Goal: Task Accomplishment & Management: Manage account settings

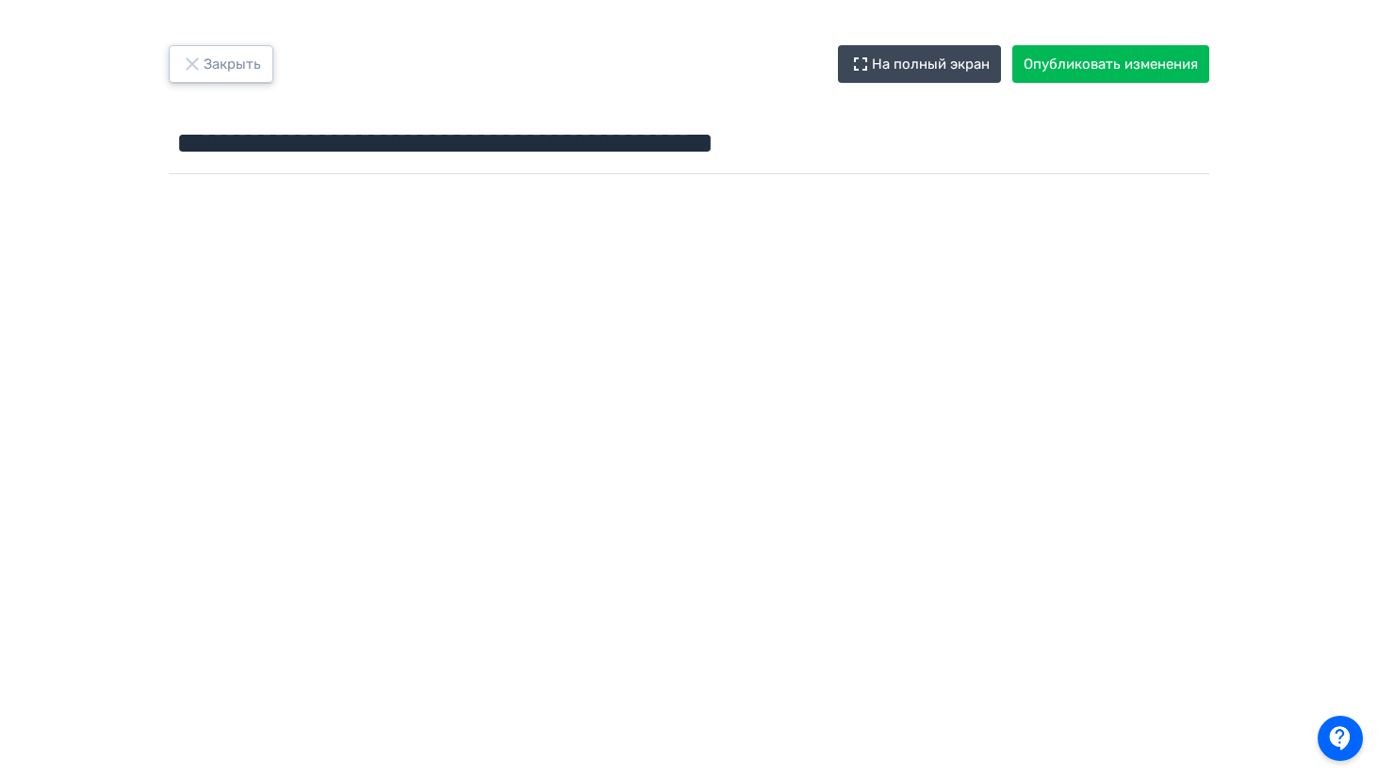
click at [222, 67] on button "Закрыть" at bounding box center [221, 64] width 105 height 38
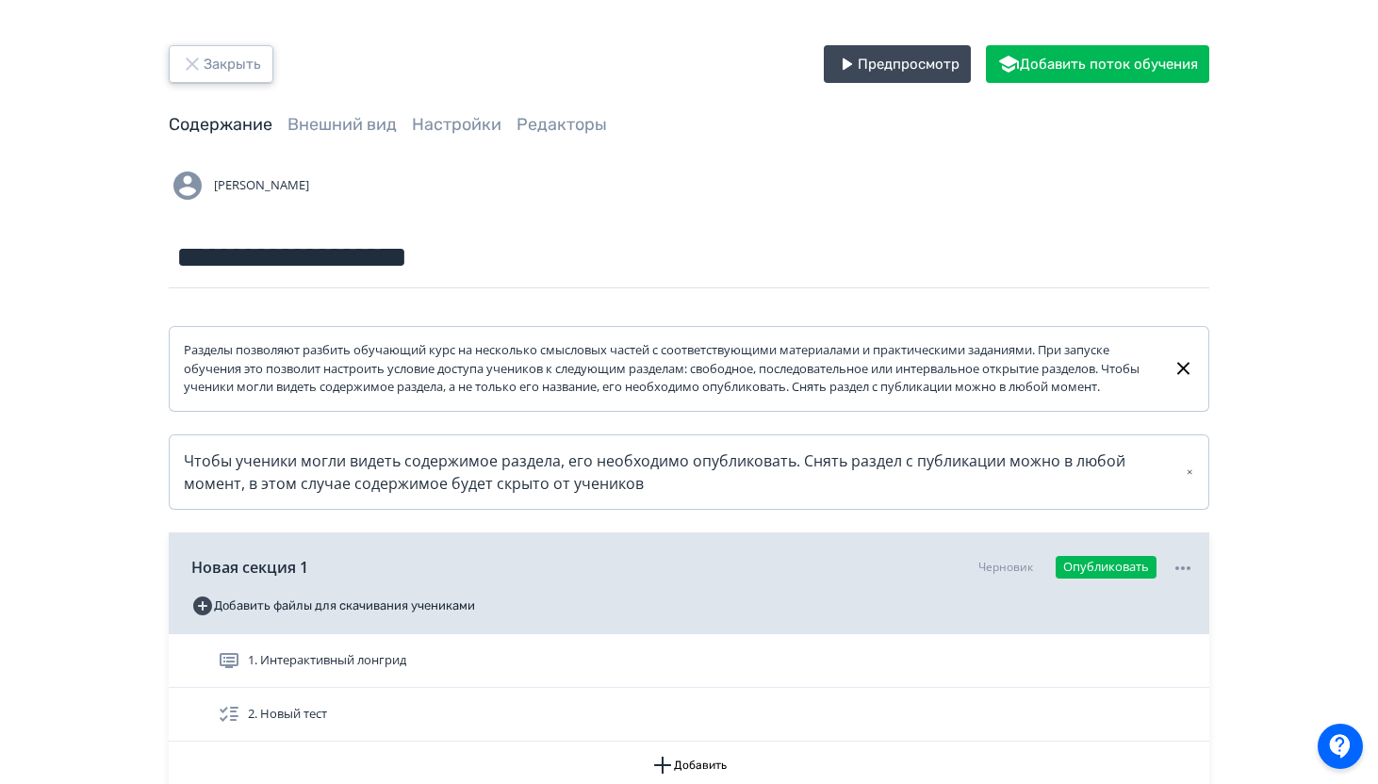
click at [216, 74] on button "Закрыть" at bounding box center [221, 64] width 105 height 38
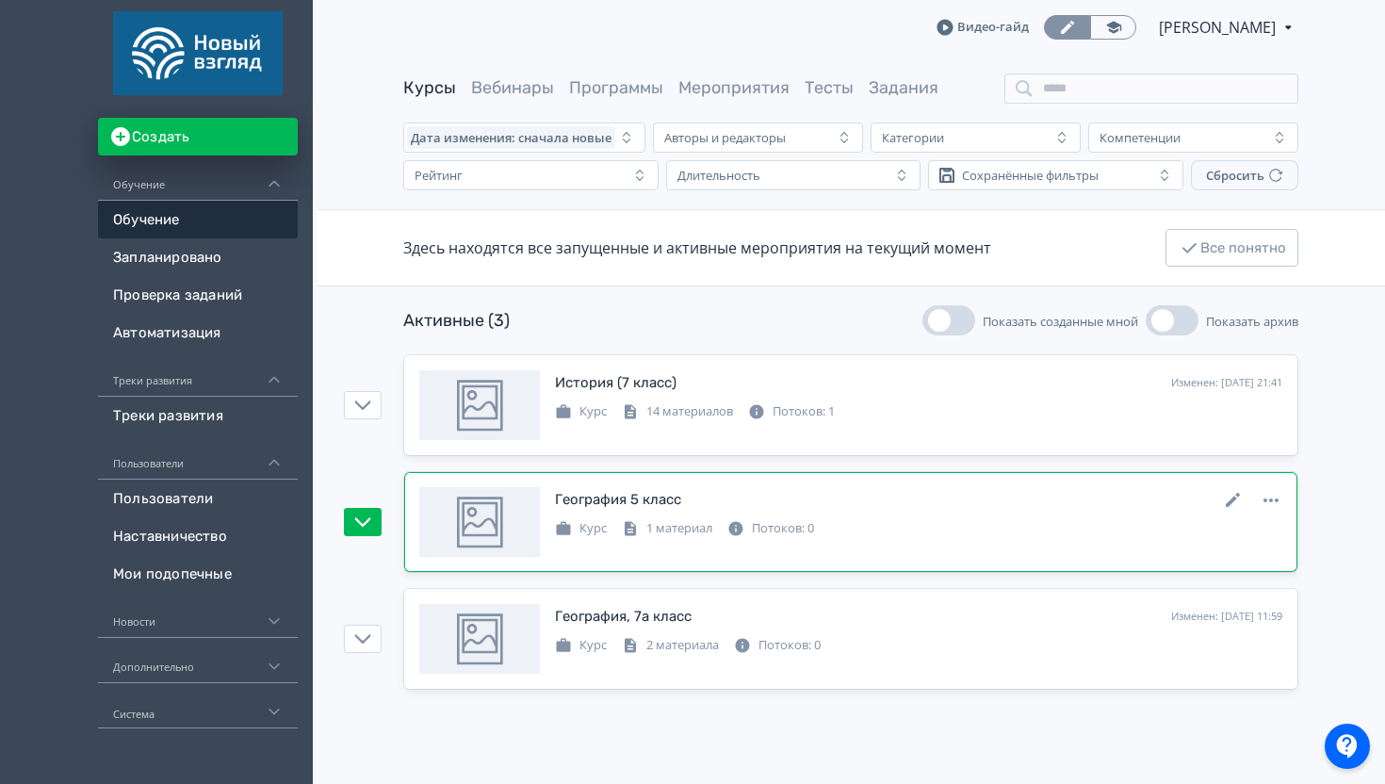
click at [670, 498] on div "География 5 класс" at bounding box center [618, 500] width 126 height 22
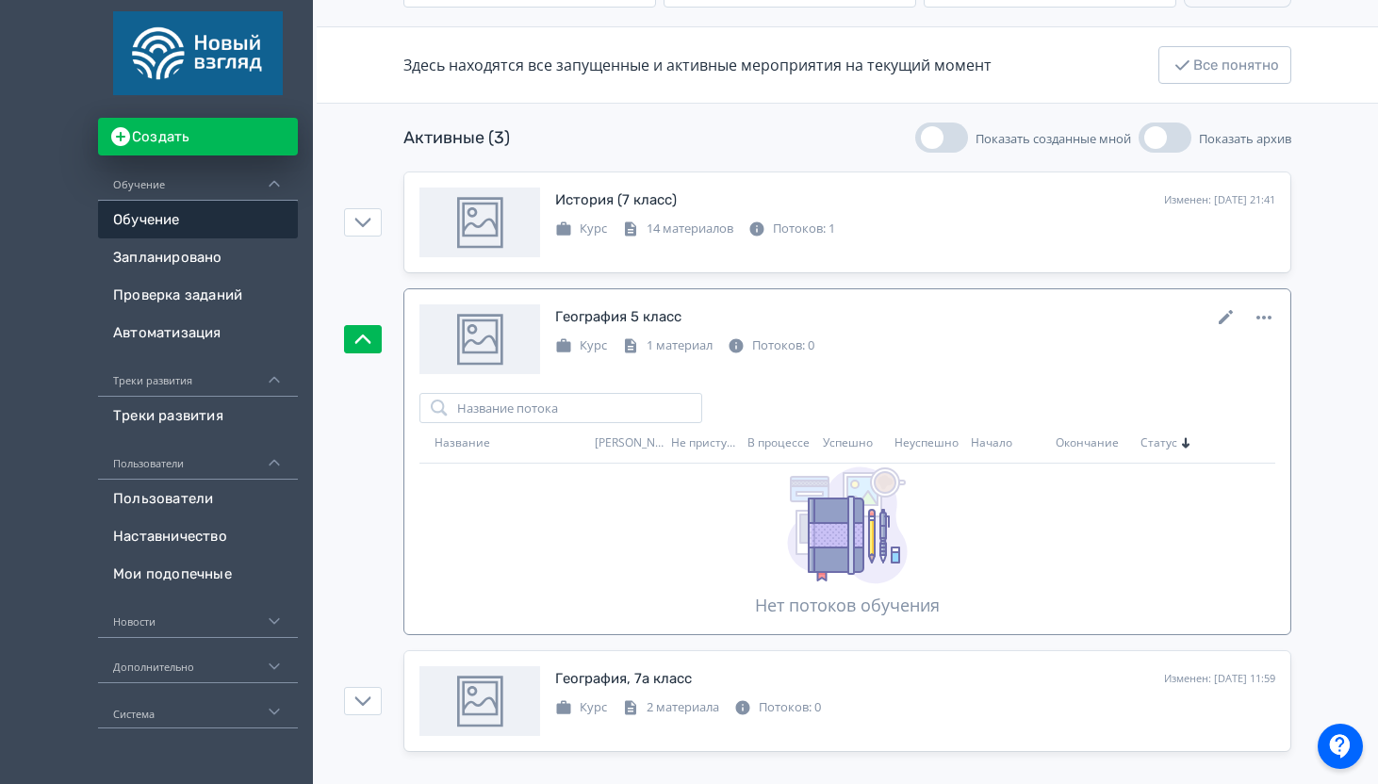
scroll to position [184, 0]
click at [1258, 309] on icon at bounding box center [1263, 316] width 23 height 23
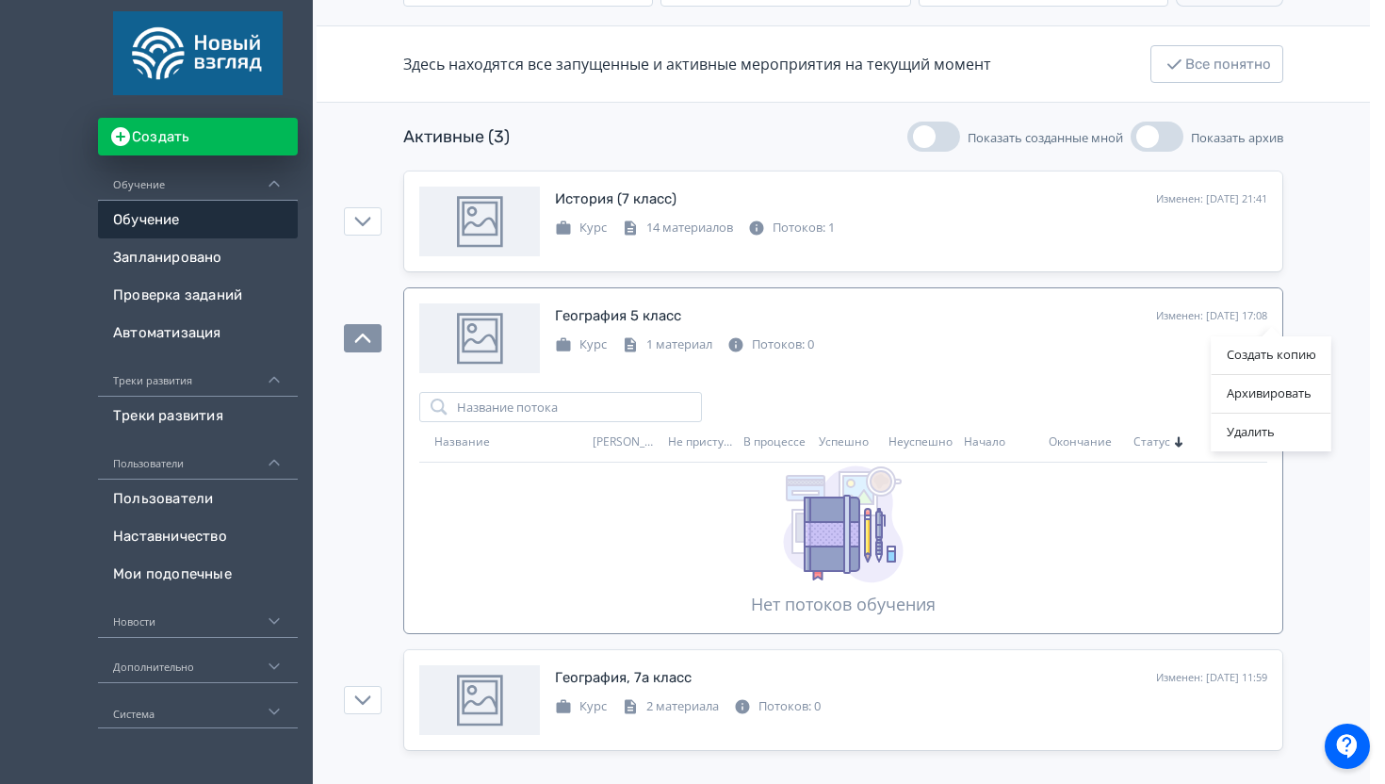
click at [762, 446] on div "Создать копию Архивировать Удалить" at bounding box center [692, 392] width 1385 height 784
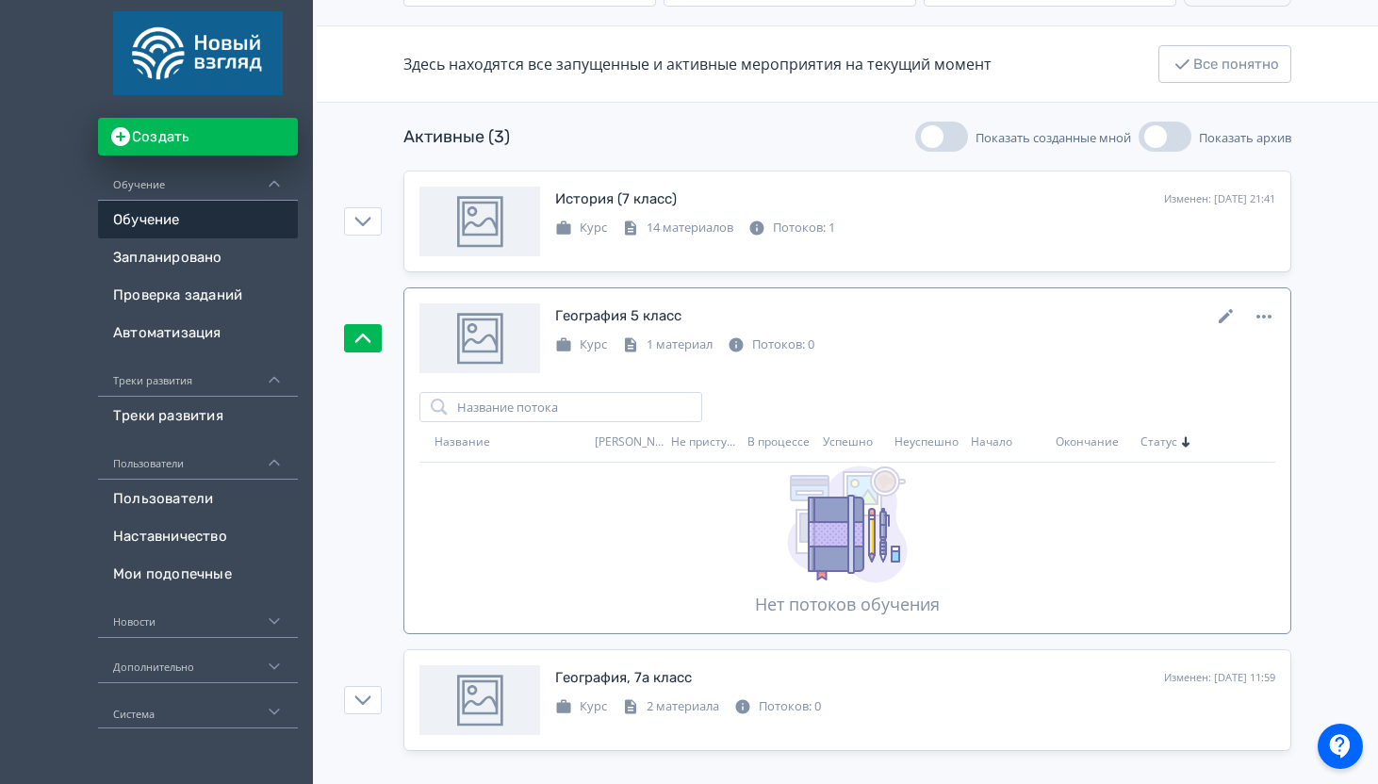
click at [670, 342] on div "1 материал" at bounding box center [667, 344] width 90 height 19
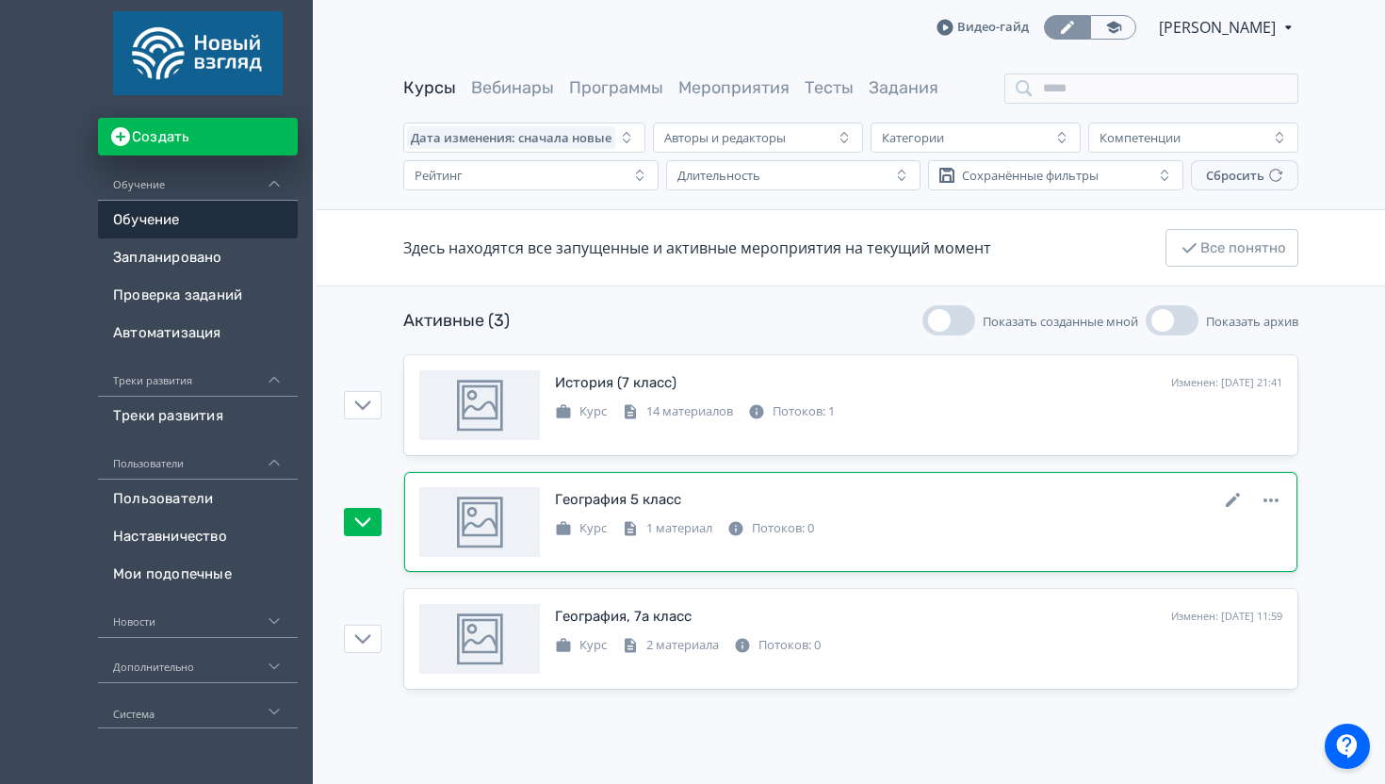
click at [678, 540] on div "География 5 класс Изменен: [DATE] 17:08 Курс 1 материал Потоков: 0" at bounding box center [850, 522] width 863 height 70
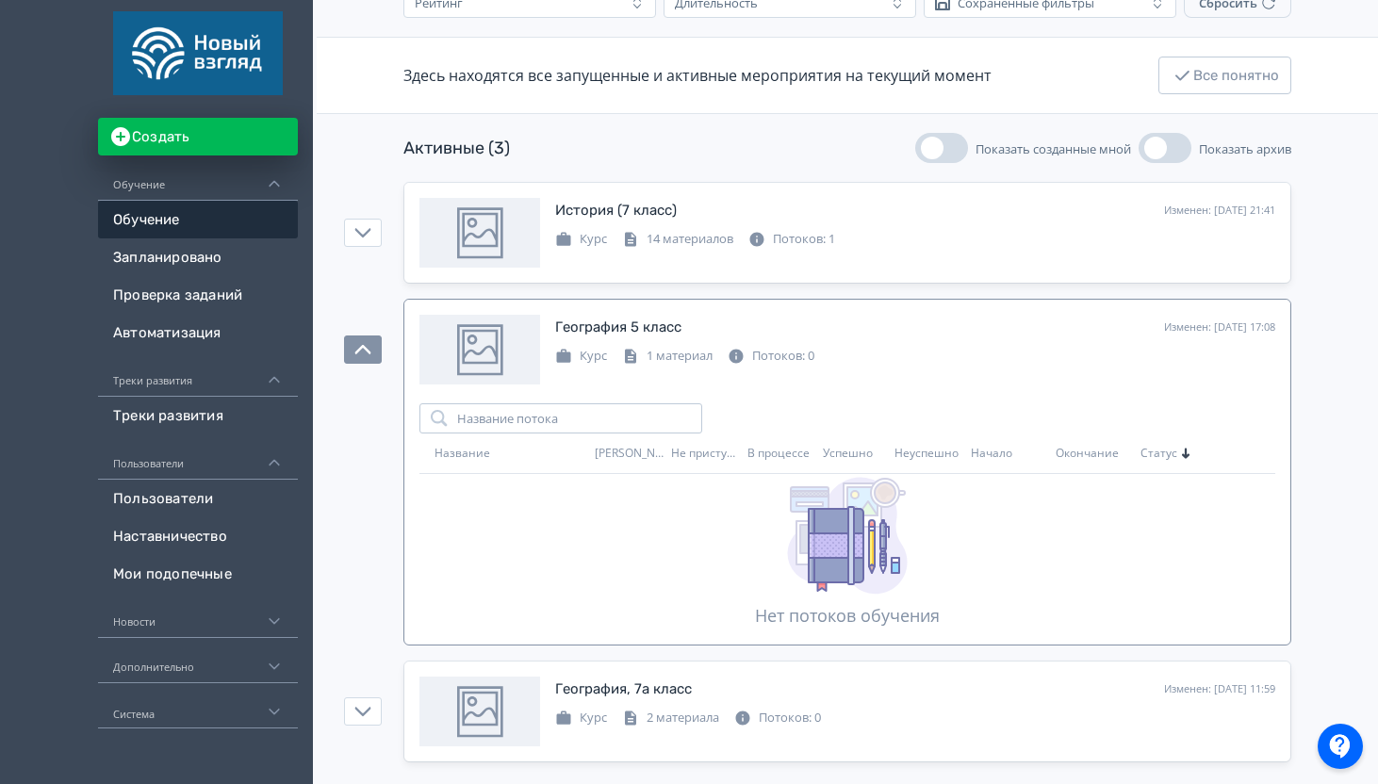
scroll to position [185, 0]
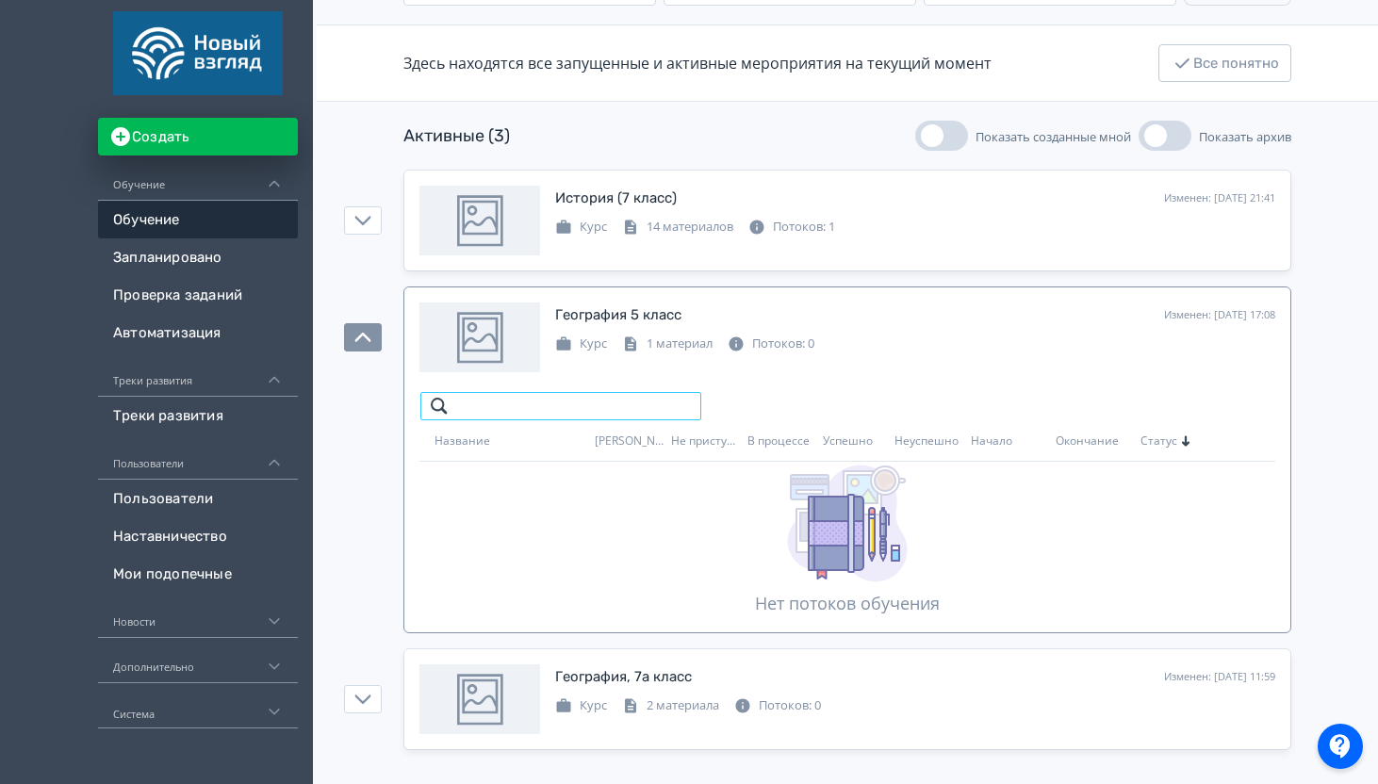
click at [548, 413] on input "search" at bounding box center [560, 406] width 283 height 30
click at [660, 341] on div "1 материал" at bounding box center [667, 344] width 90 height 19
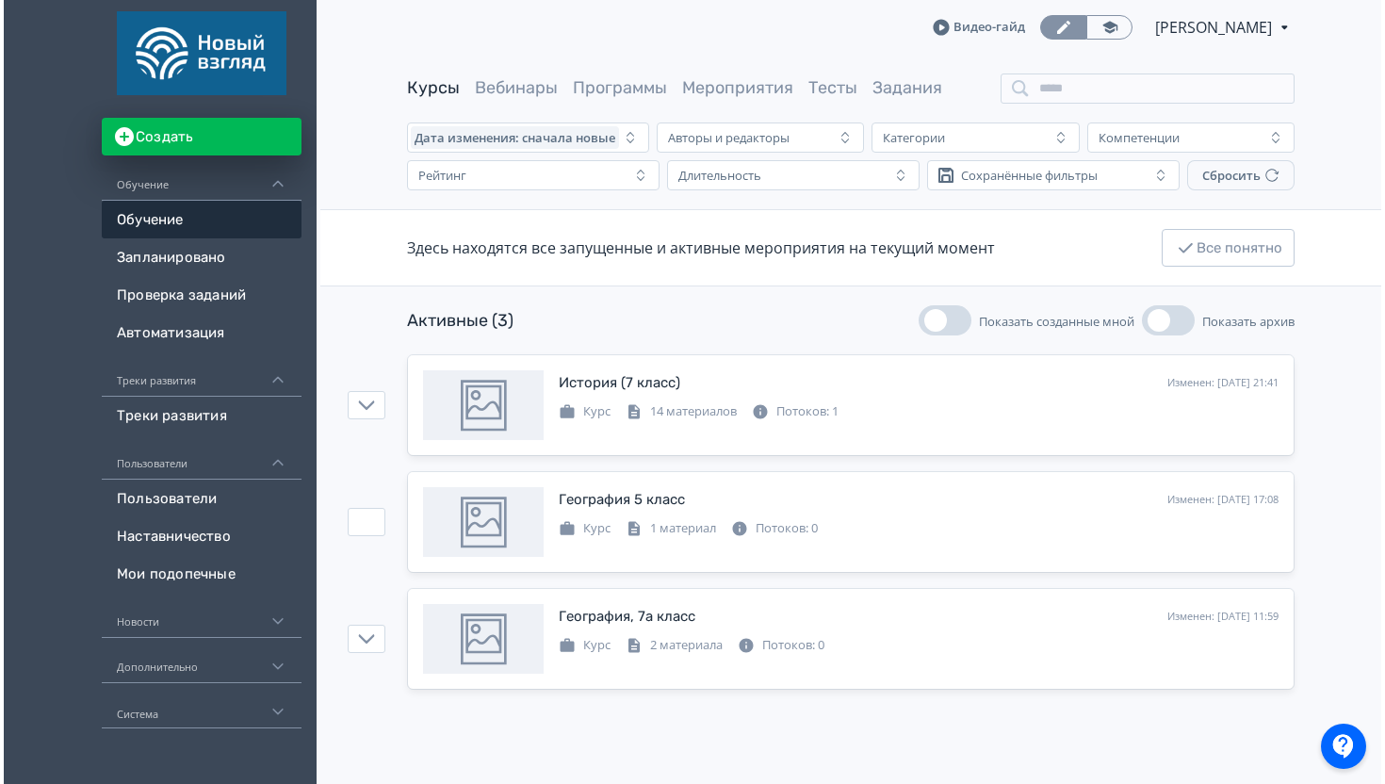
scroll to position [0, 0]
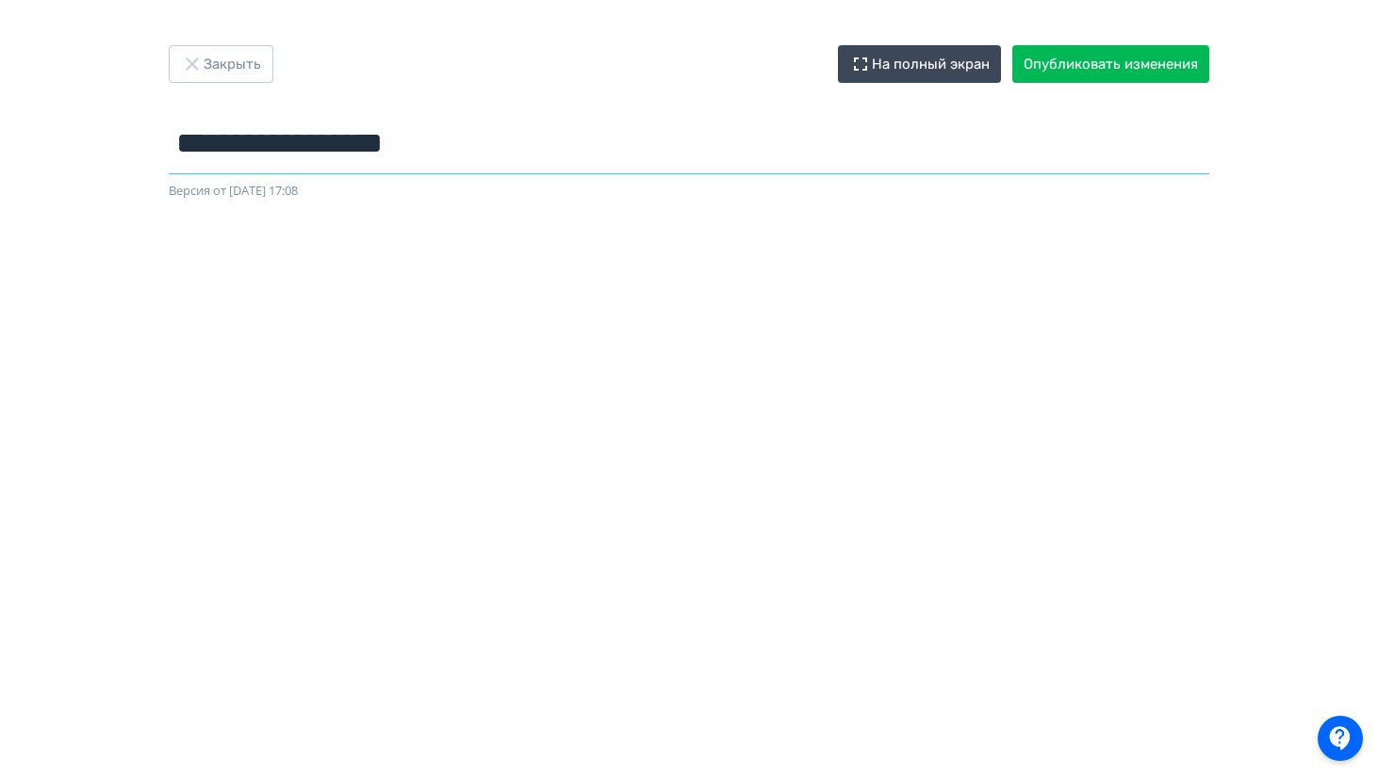
click at [190, 131] on input "**********" at bounding box center [689, 143] width 1040 height 61
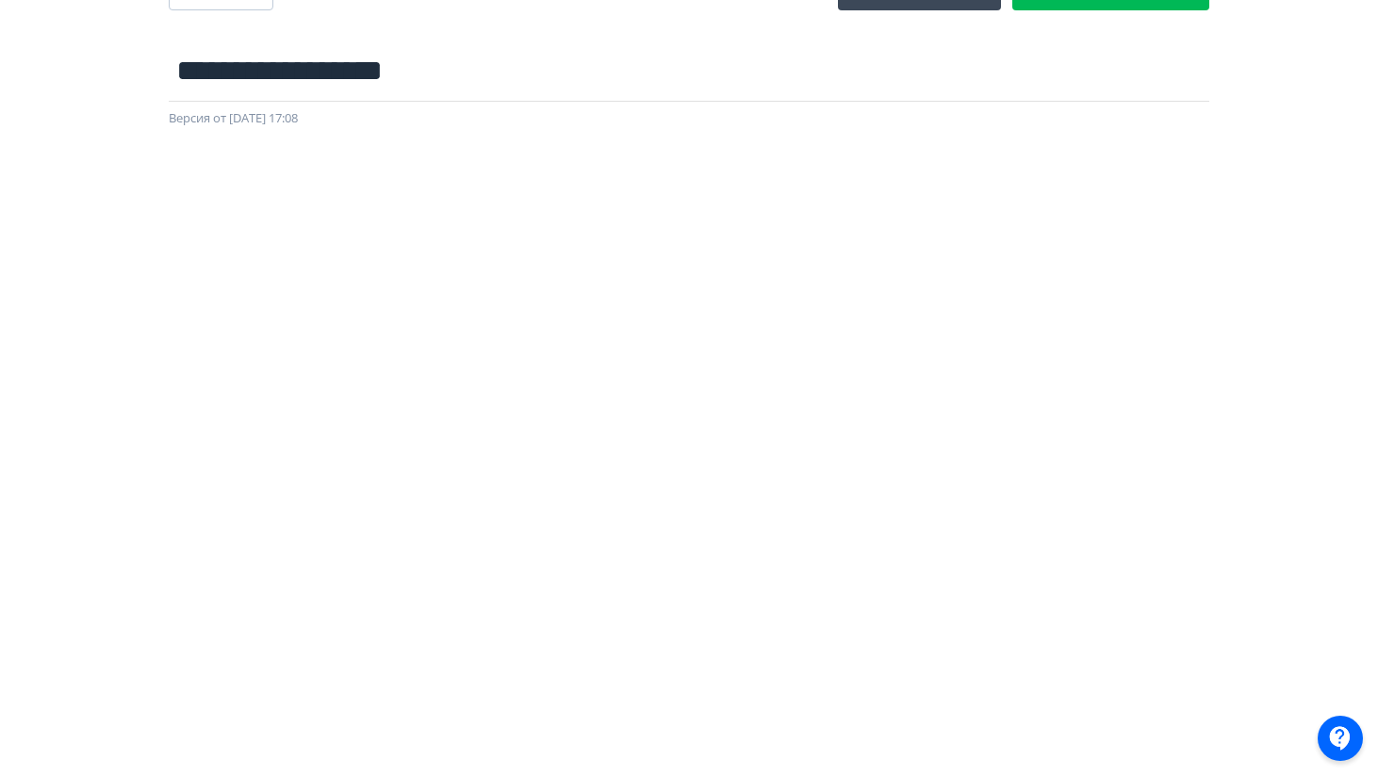
scroll to position [0, 4]
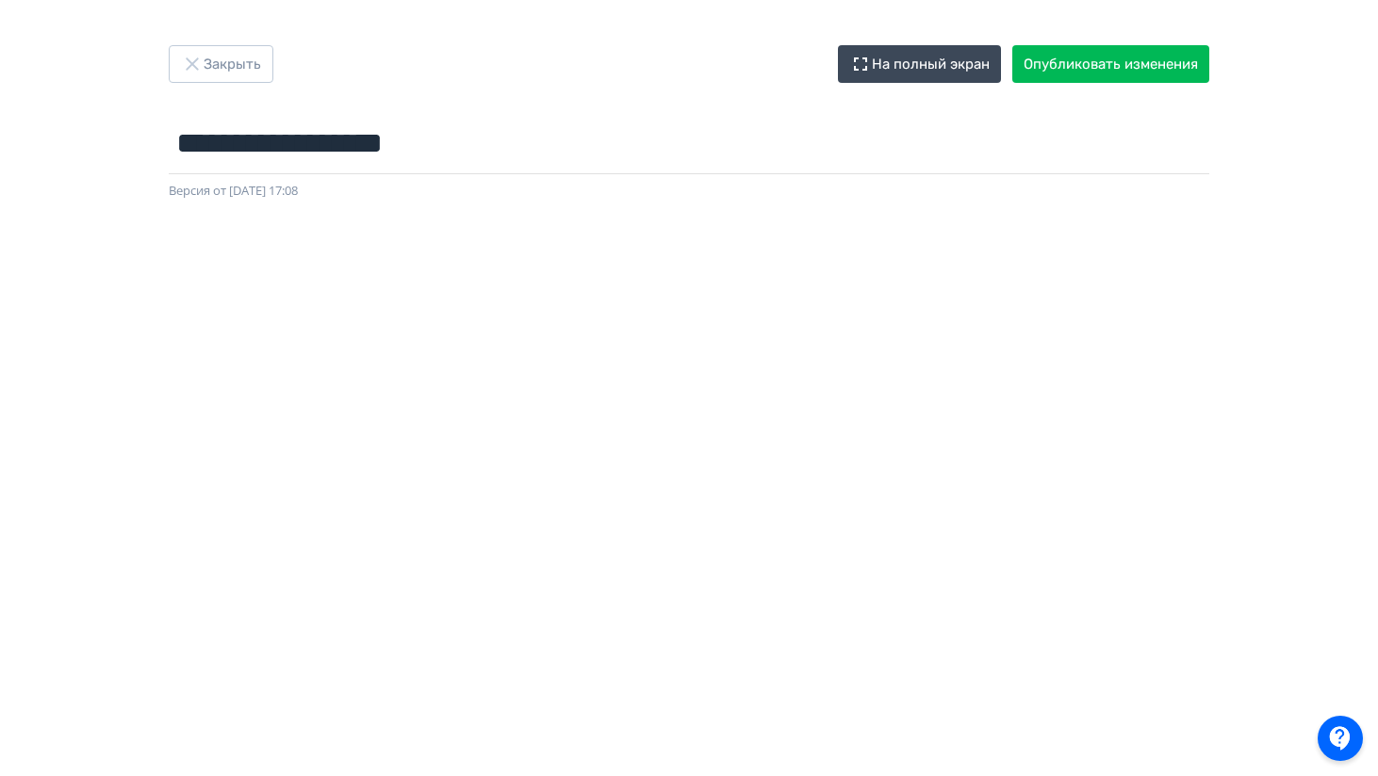
click at [180, 83] on div "**********" at bounding box center [688, 122] width 1131 height 155
click at [183, 77] on button "Закрыть" at bounding box center [221, 64] width 105 height 38
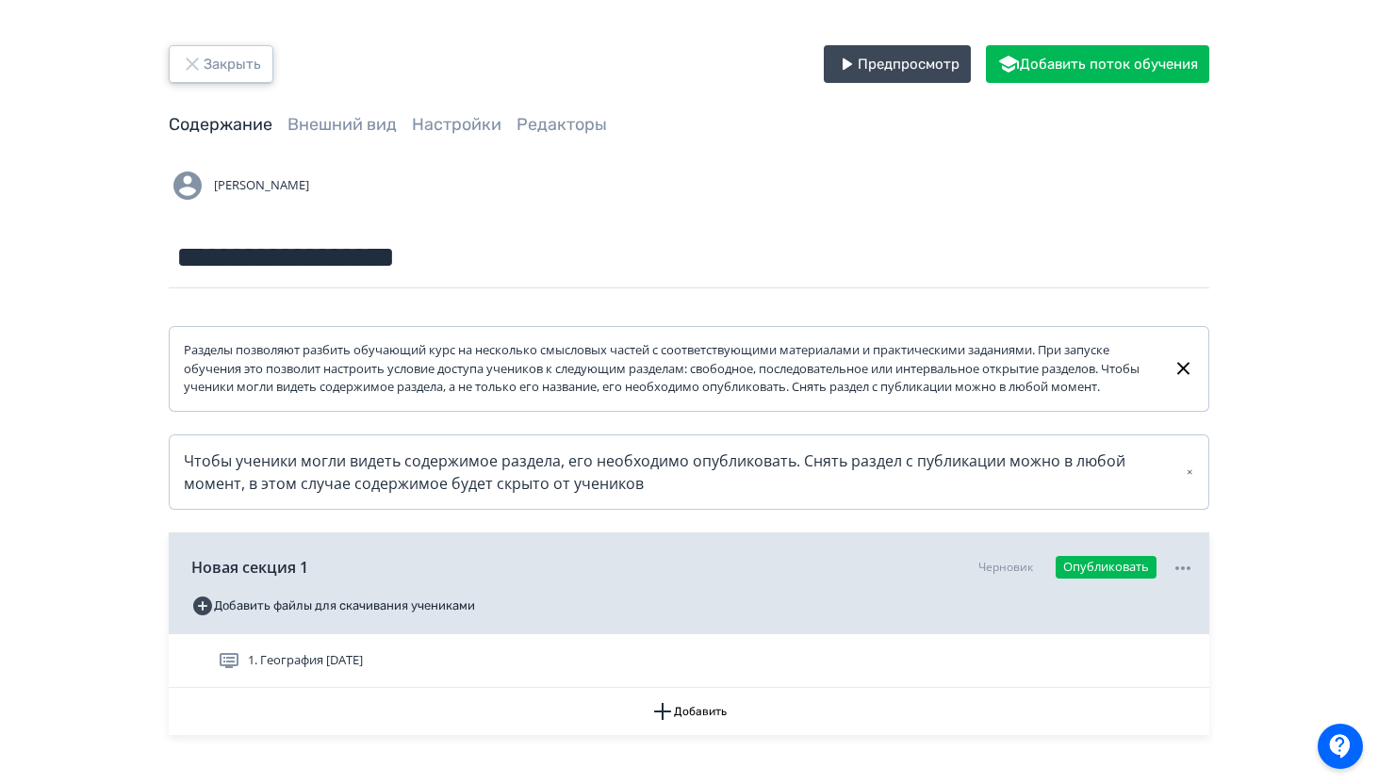
click at [240, 70] on button "Закрыть" at bounding box center [221, 64] width 105 height 38
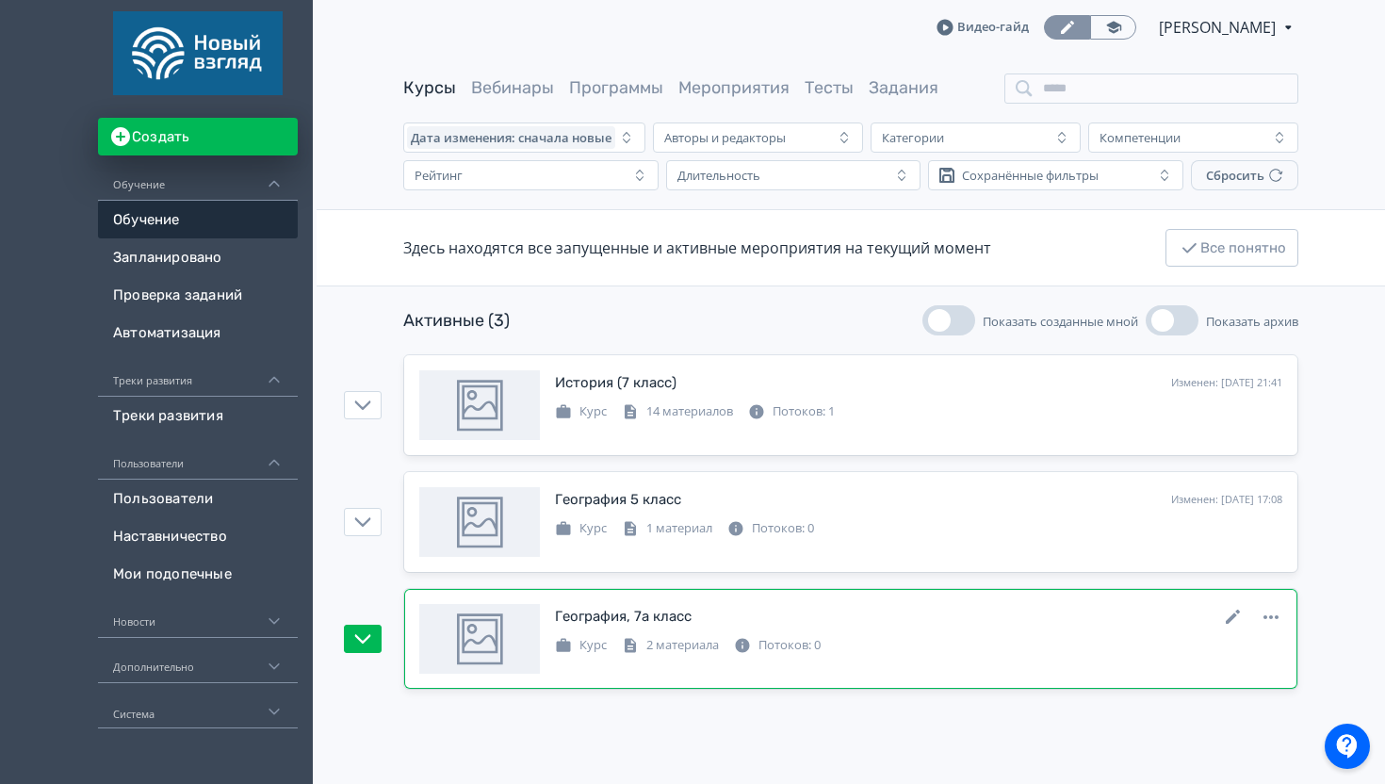
click at [589, 614] on div "География, 7а класс" at bounding box center [623, 617] width 137 height 22
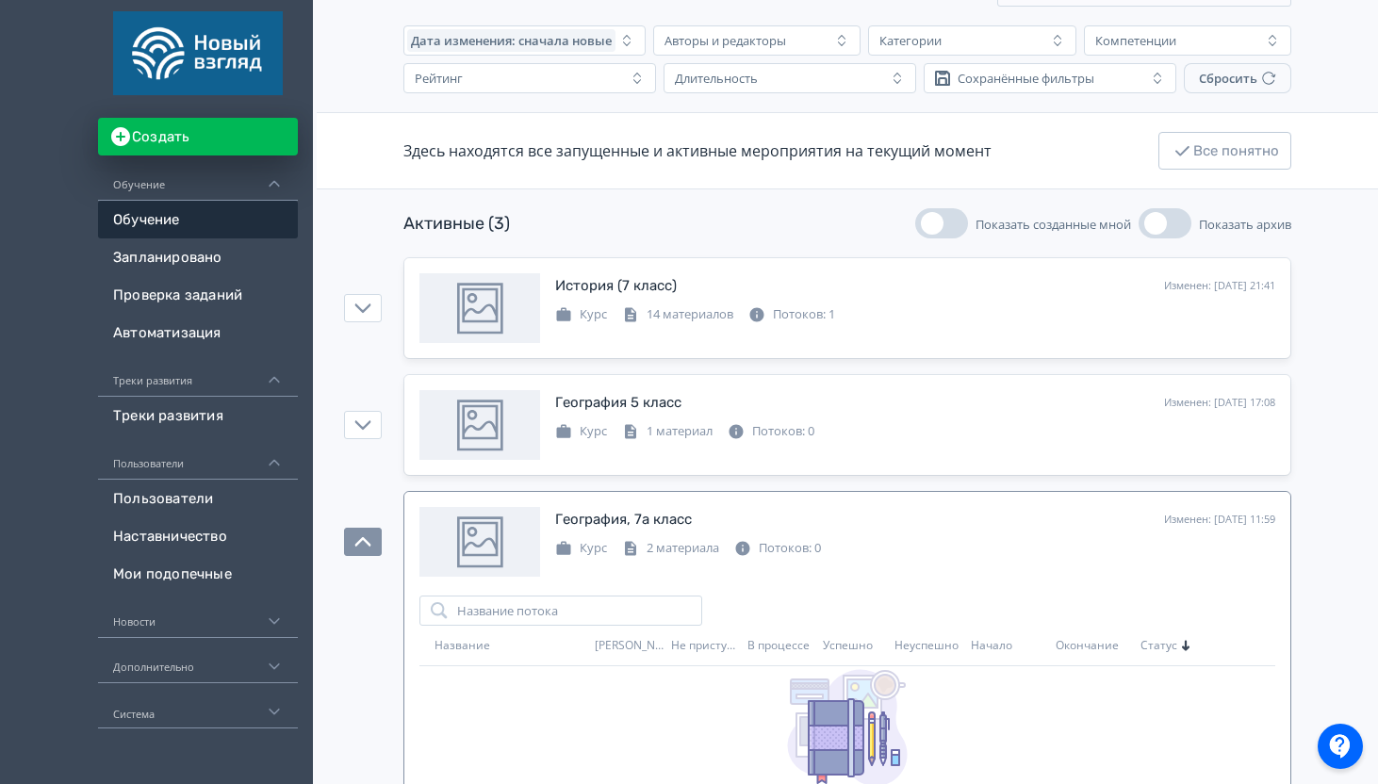
scroll to position [185, 0]
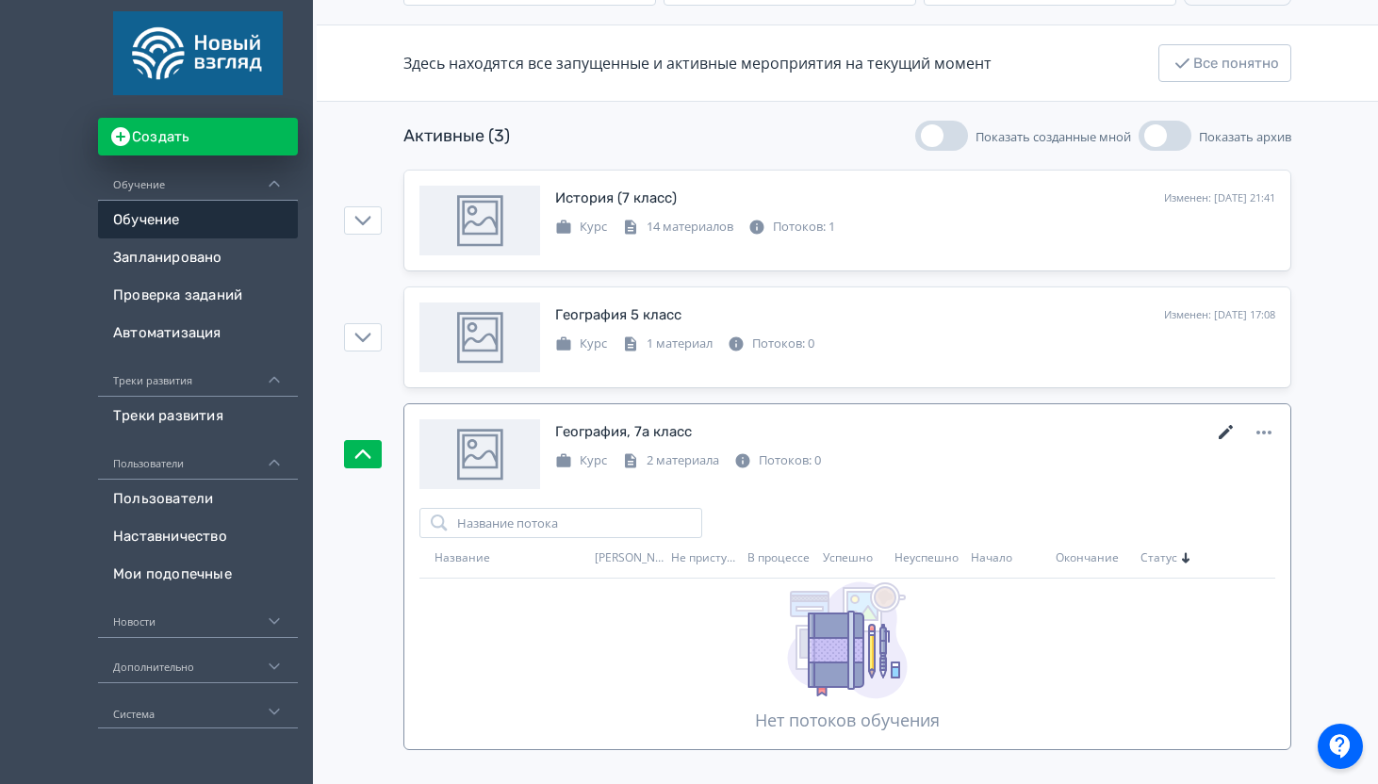
click at [1223, 428] on icon at bounding box center [1226, 432] width 23 height 23
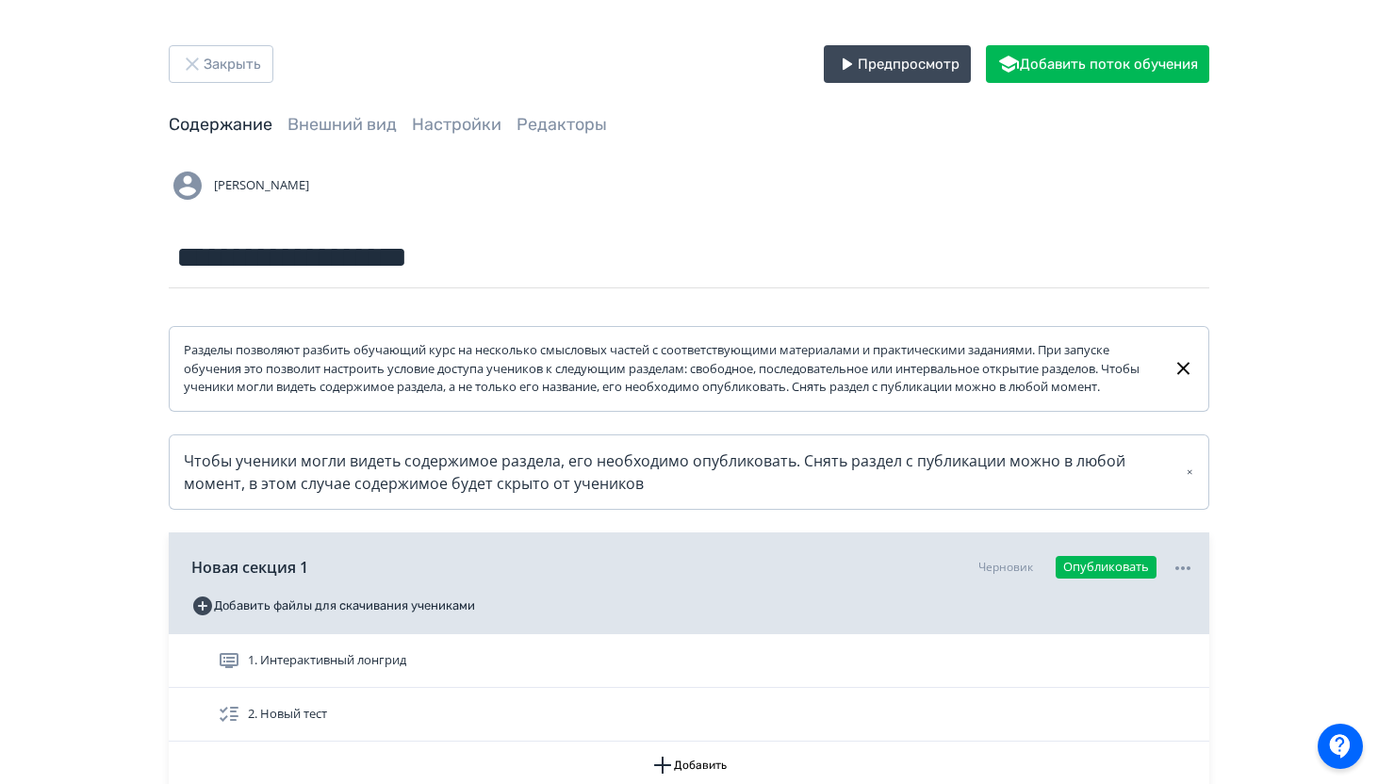
scroll to position [168, 0]
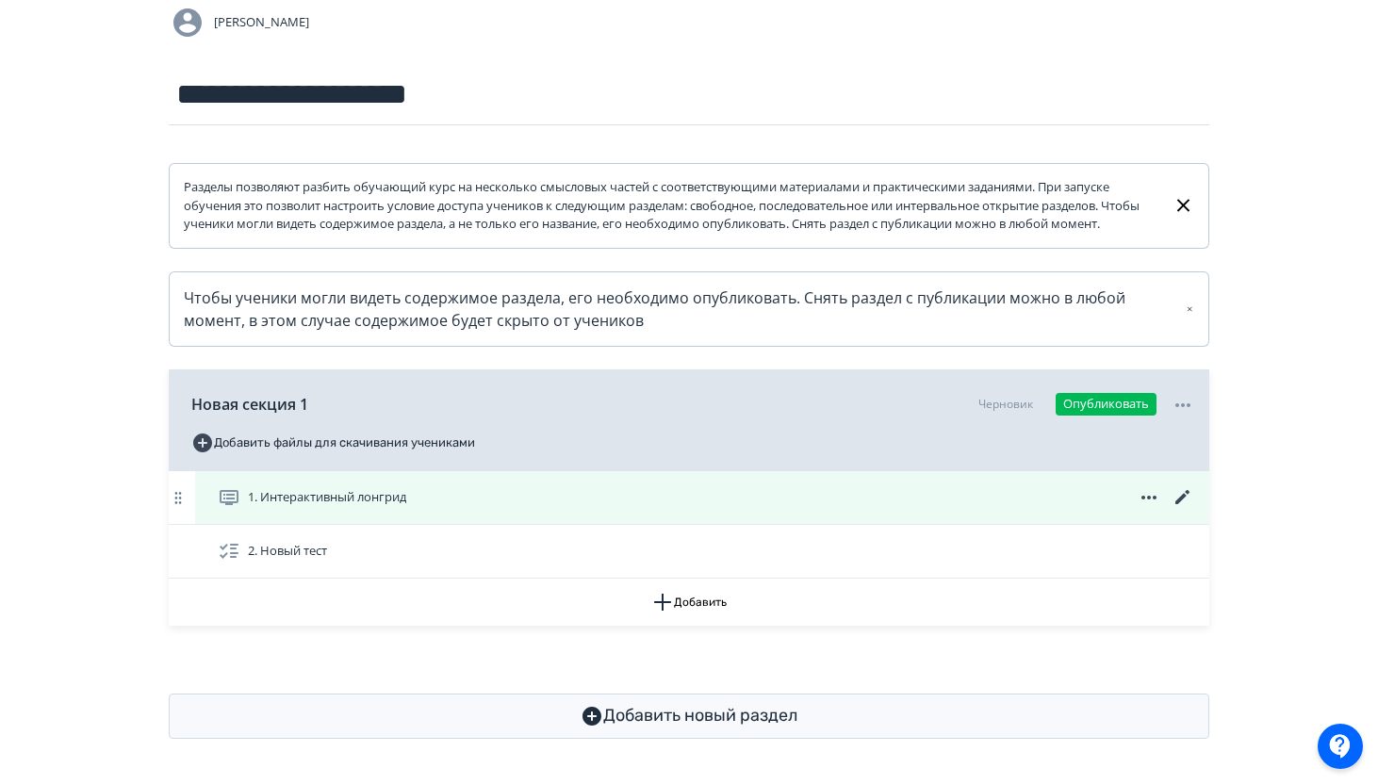
click at [376, 506] on span "1. Интерактивный лонгрид" at bounding box center [327, 497] width 158 height 19
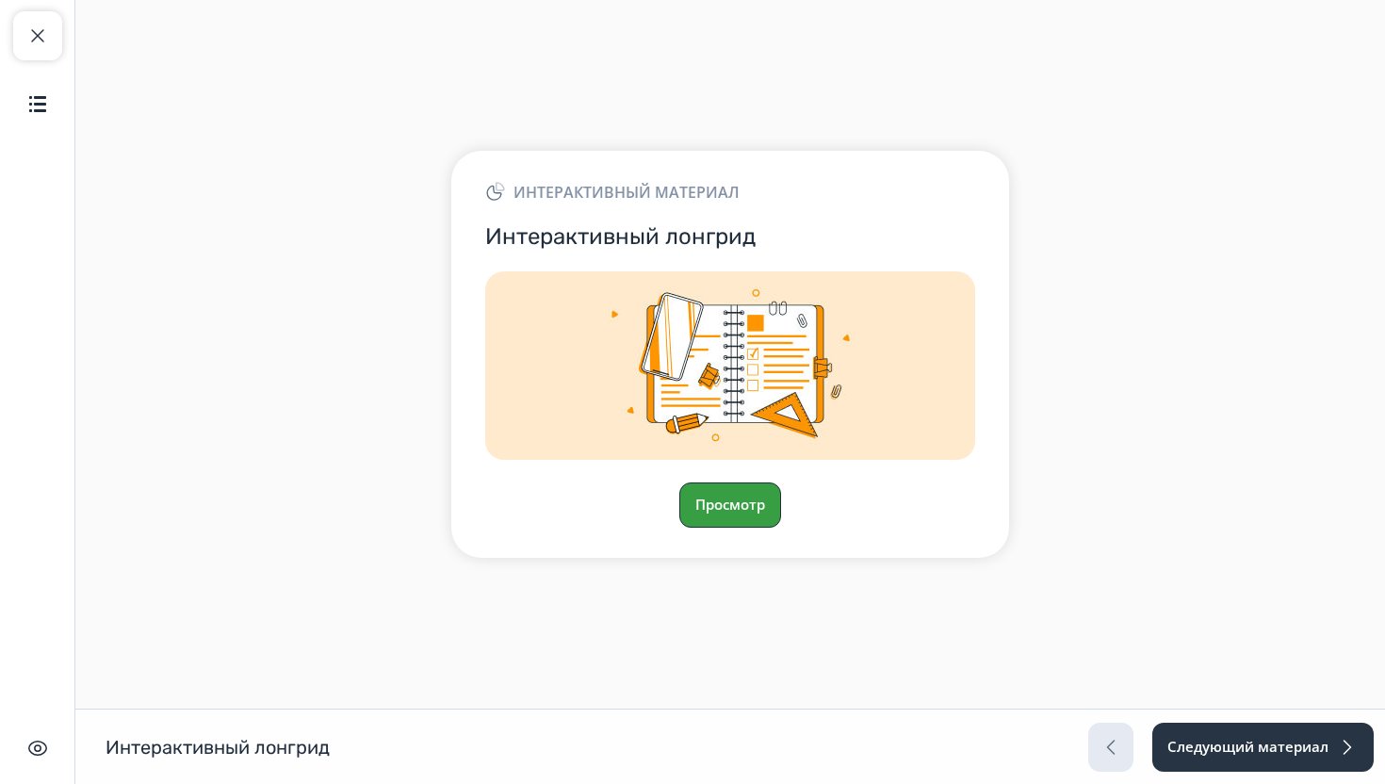
click at [720, 520] on button "Просмотр" at bounding box center [730, 504] width 102 height 45
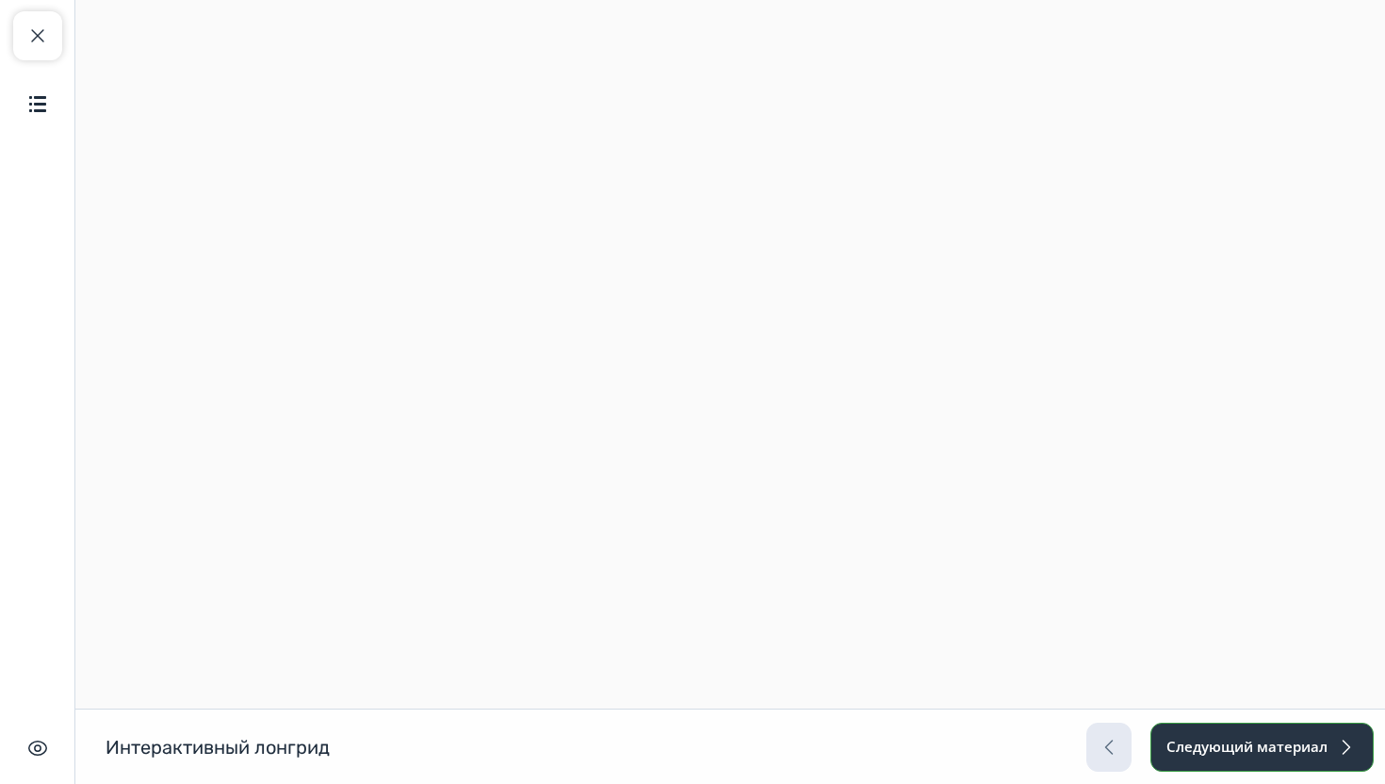
click at [1205, 758] on button "Следующий материал" at bounding box center [1262, 747] width 223 height 49
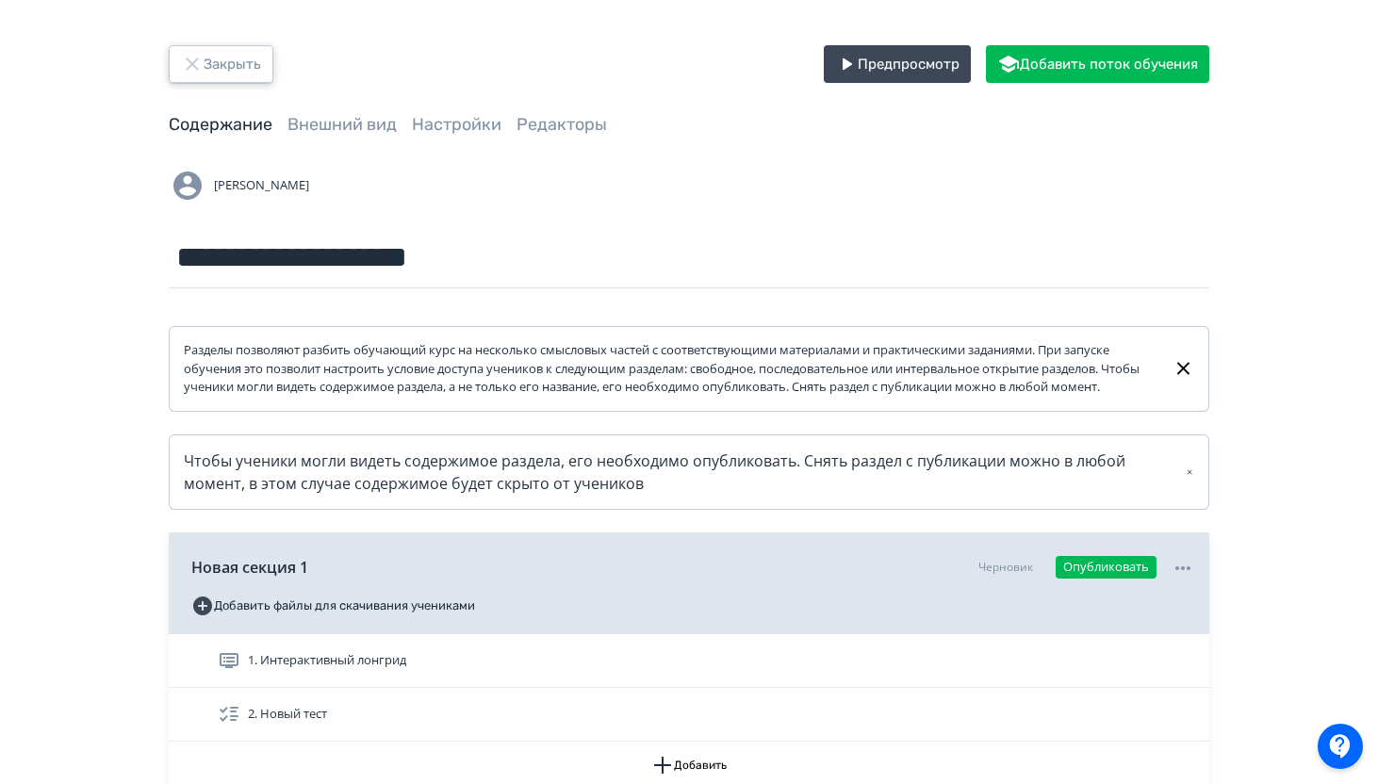
click at [198, 65] on icon "button" at bounding box center [192, 64] width 23 height 23
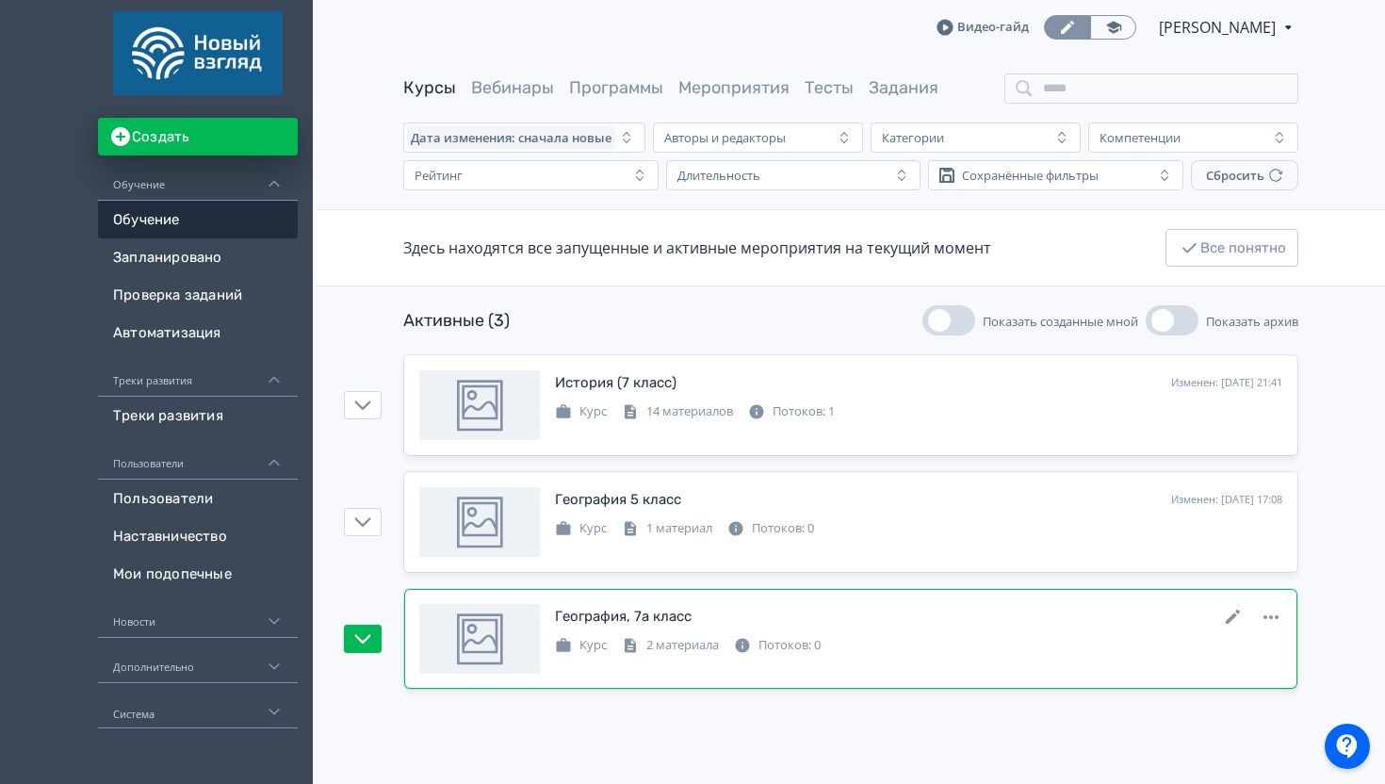
click at [687, 642] on div "2 материала" at bounding box center [670, 645] width 97 height 19
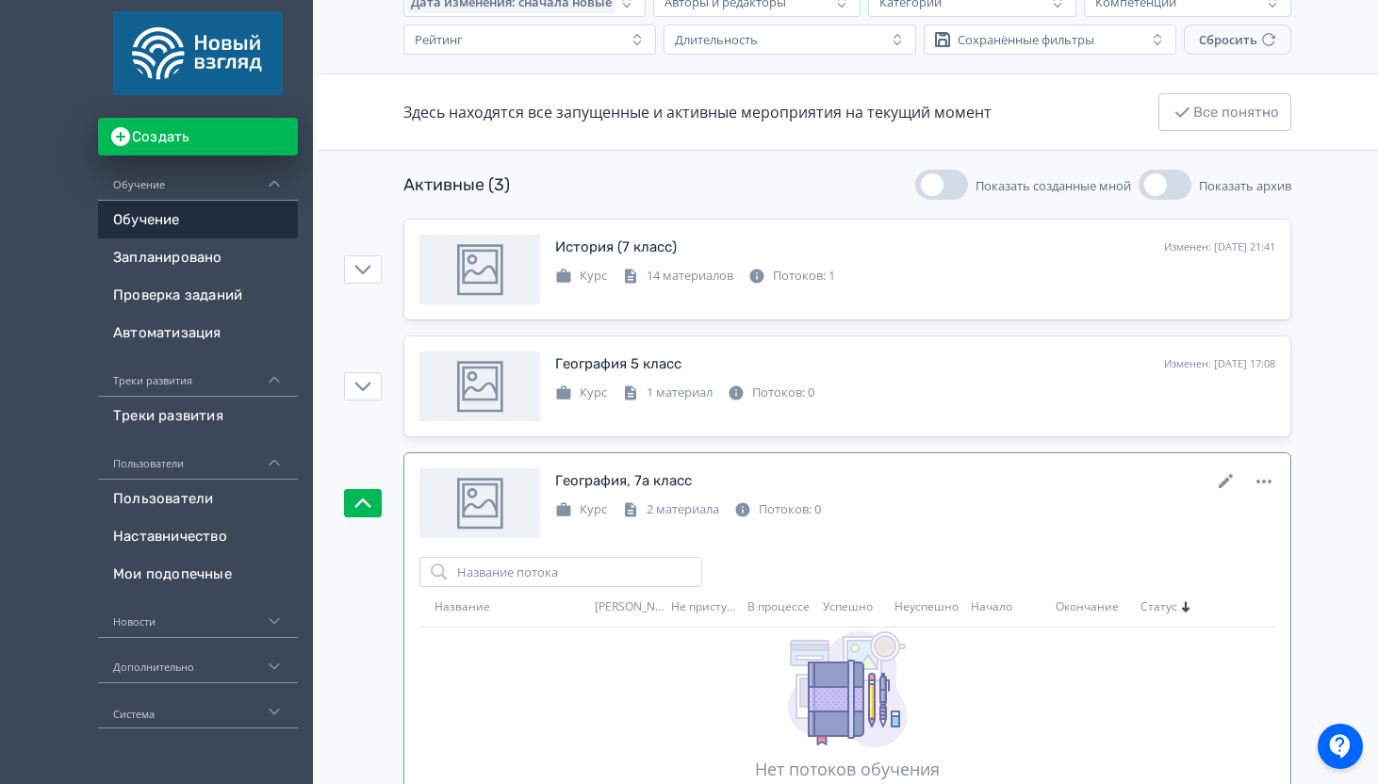
scroll to position [185, 0]
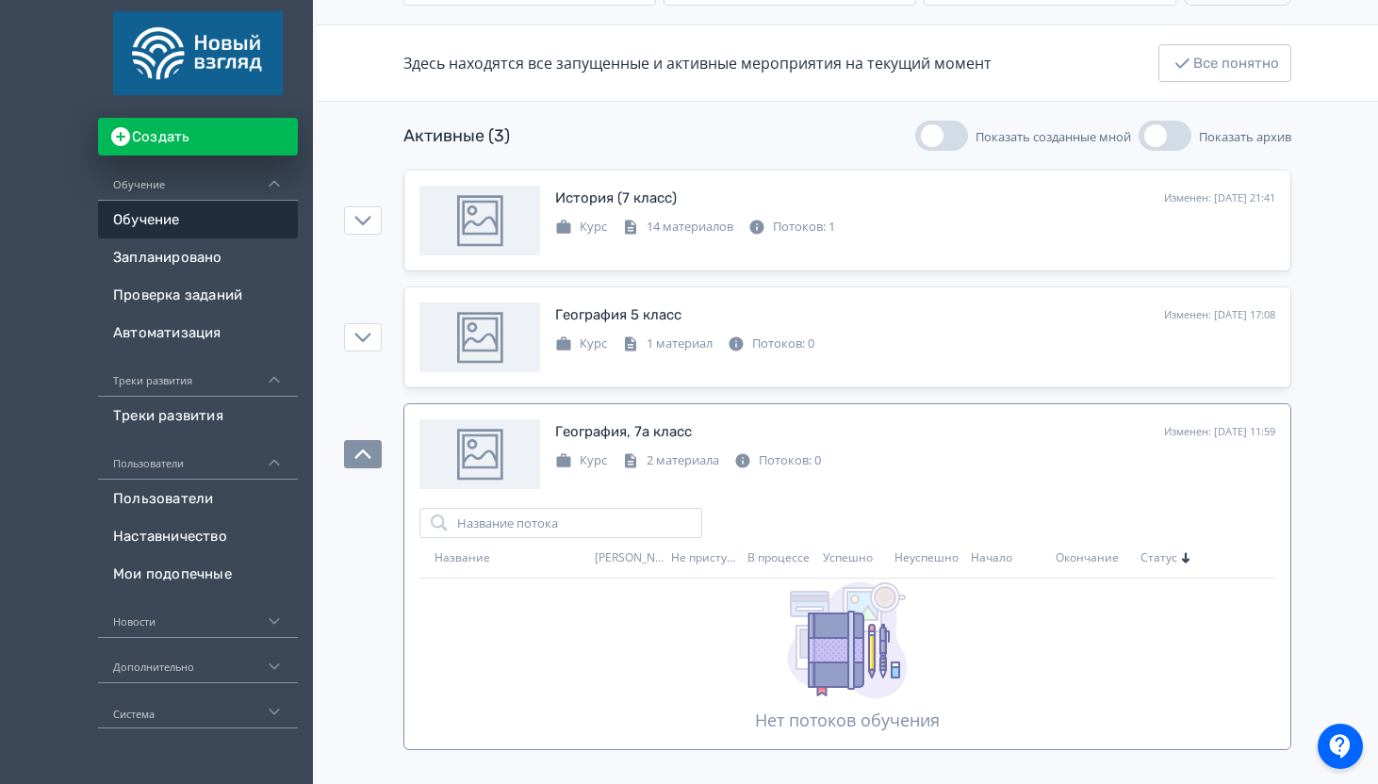
click at [581, 461] on div "Курс" at bounding box center [581, 460] width 52 height 19
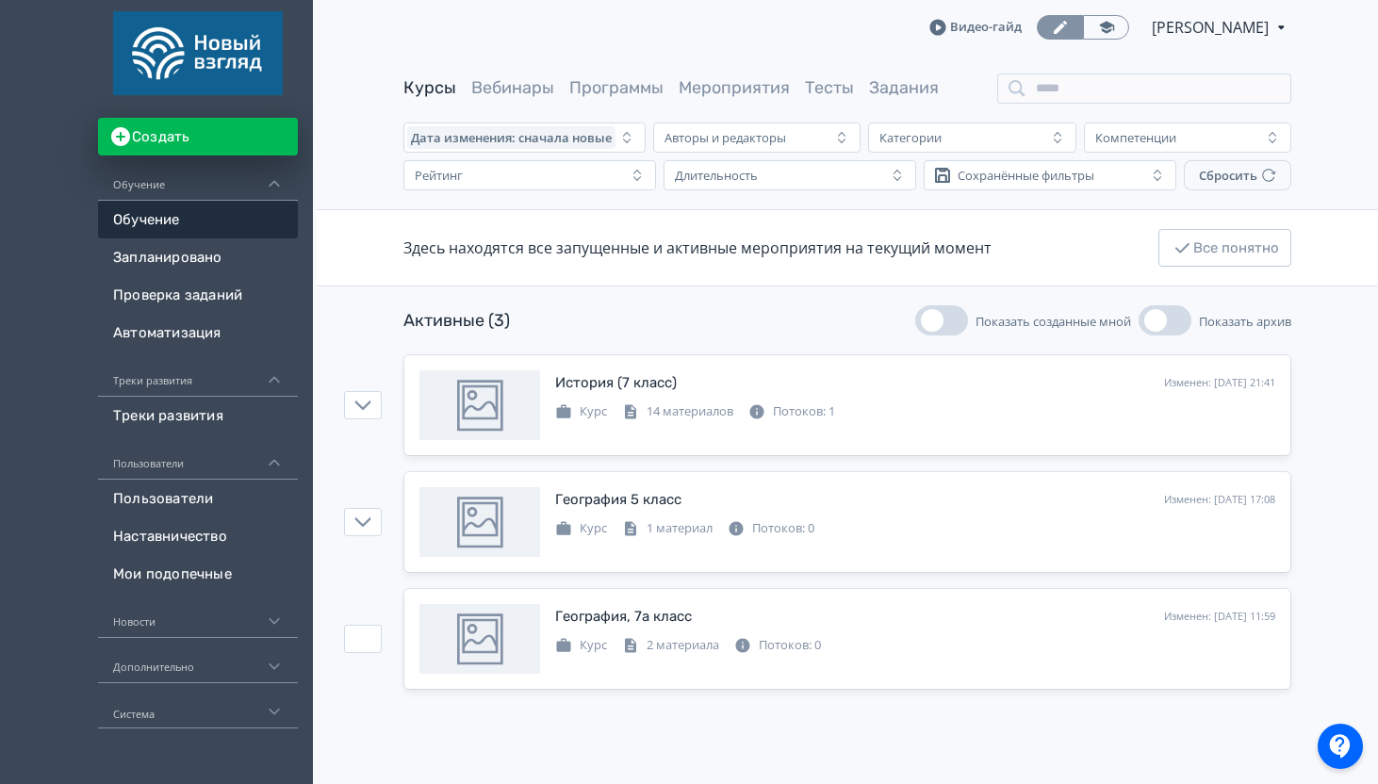
scroll to position [0, 0]
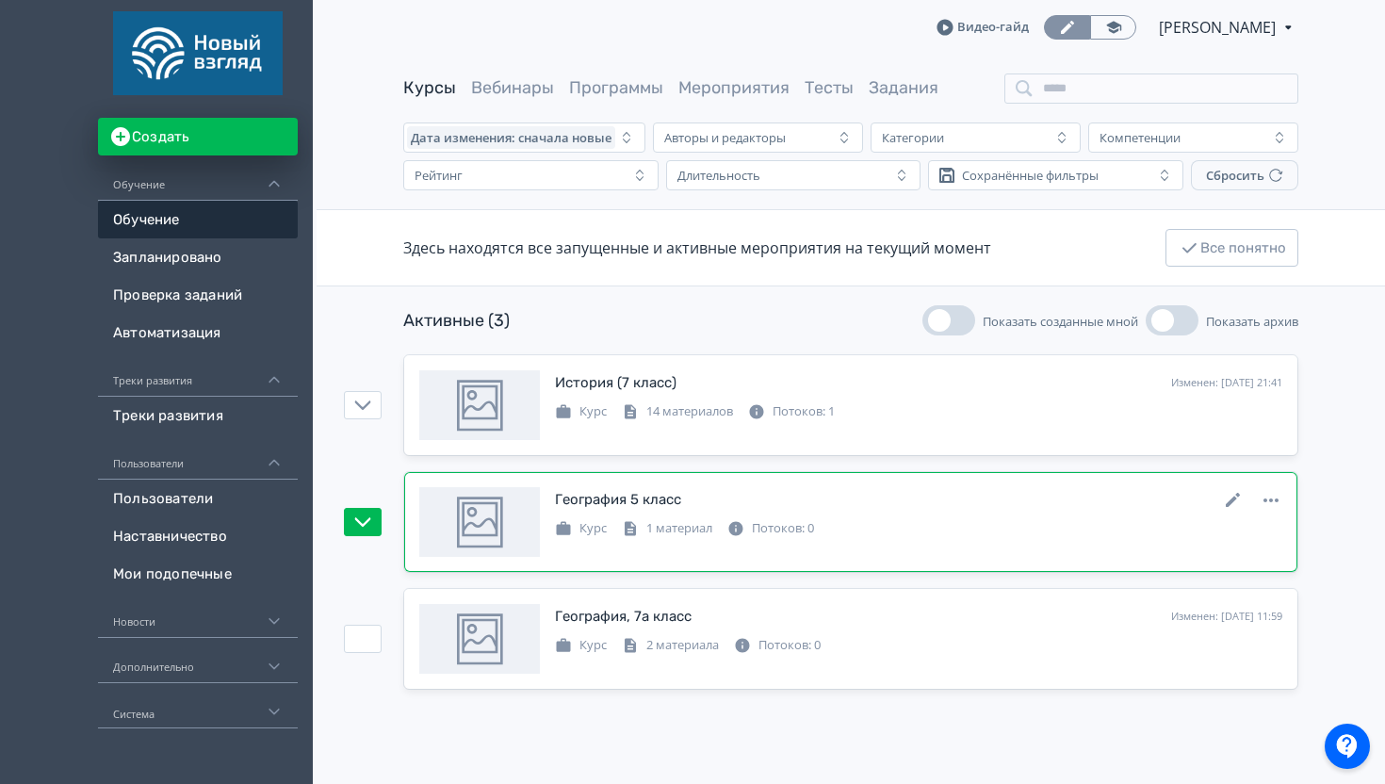
click at [663, 483] on link "География 5 класс Изменен: [DATE] 17:08 Курс 1 материал Потоков: 0" at bounding box center [850, 522] width 893 height 100
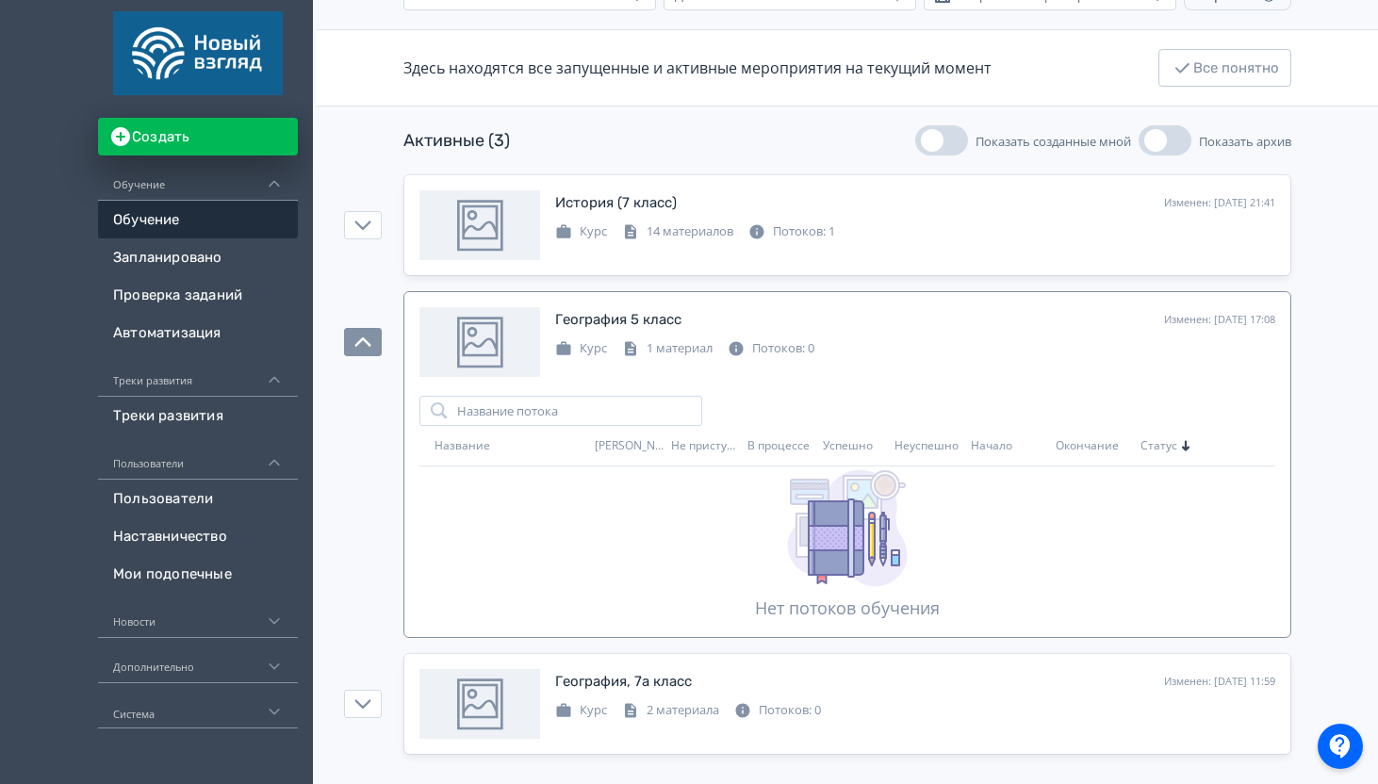
scroll to position [185, 0]
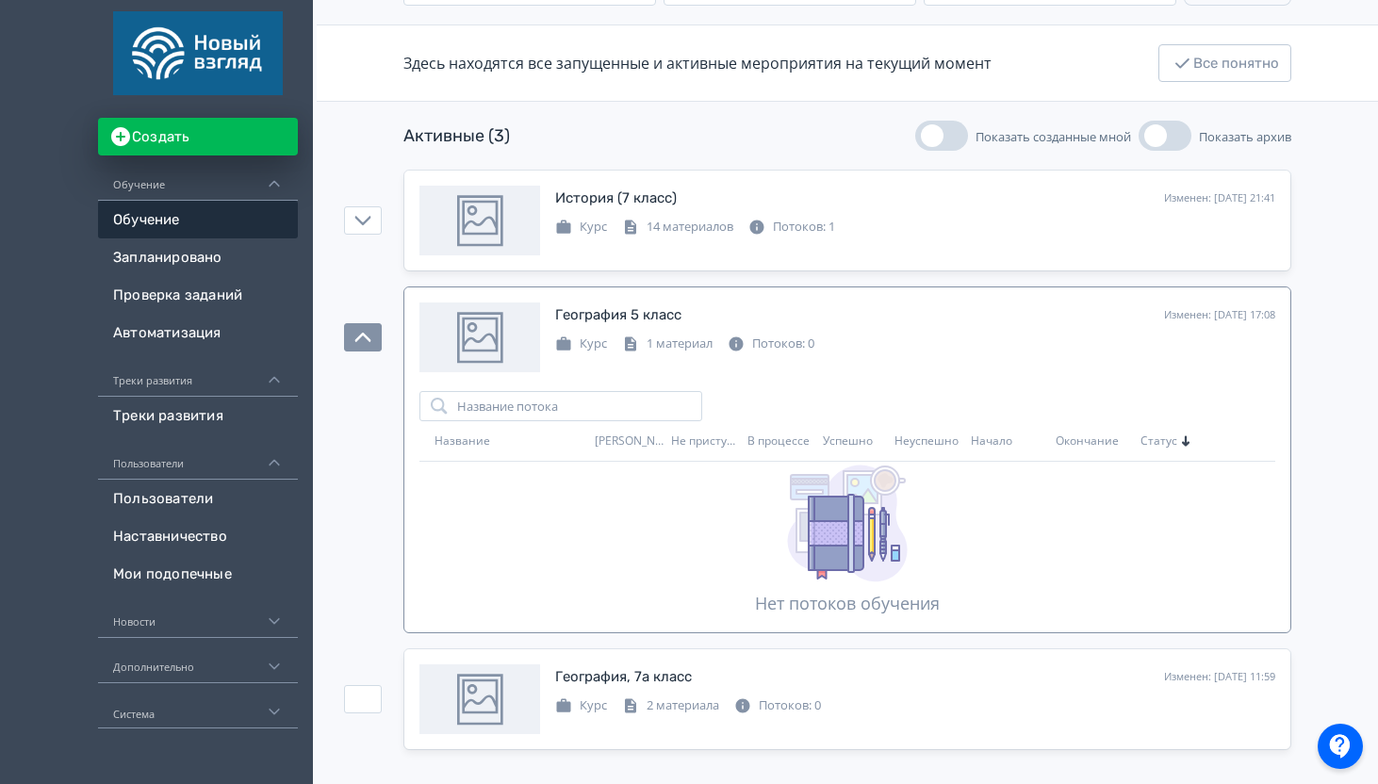
click at [0, 0] on icon at bounding box center [0, 0] width 0 height 0
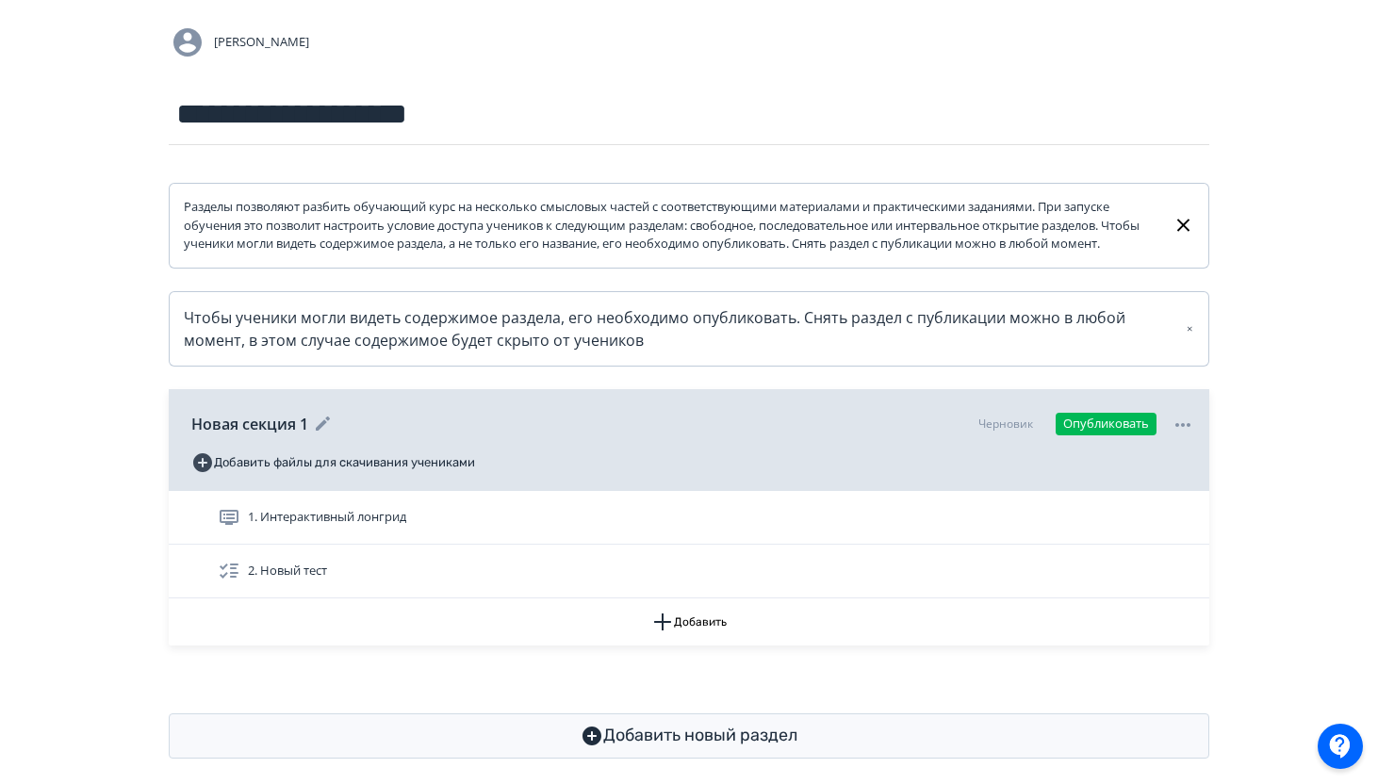
scroll to position [144, 0]
click at [323, 564] on span "2. Новый тест" at bounding box center [276, 570] width 117 height 23
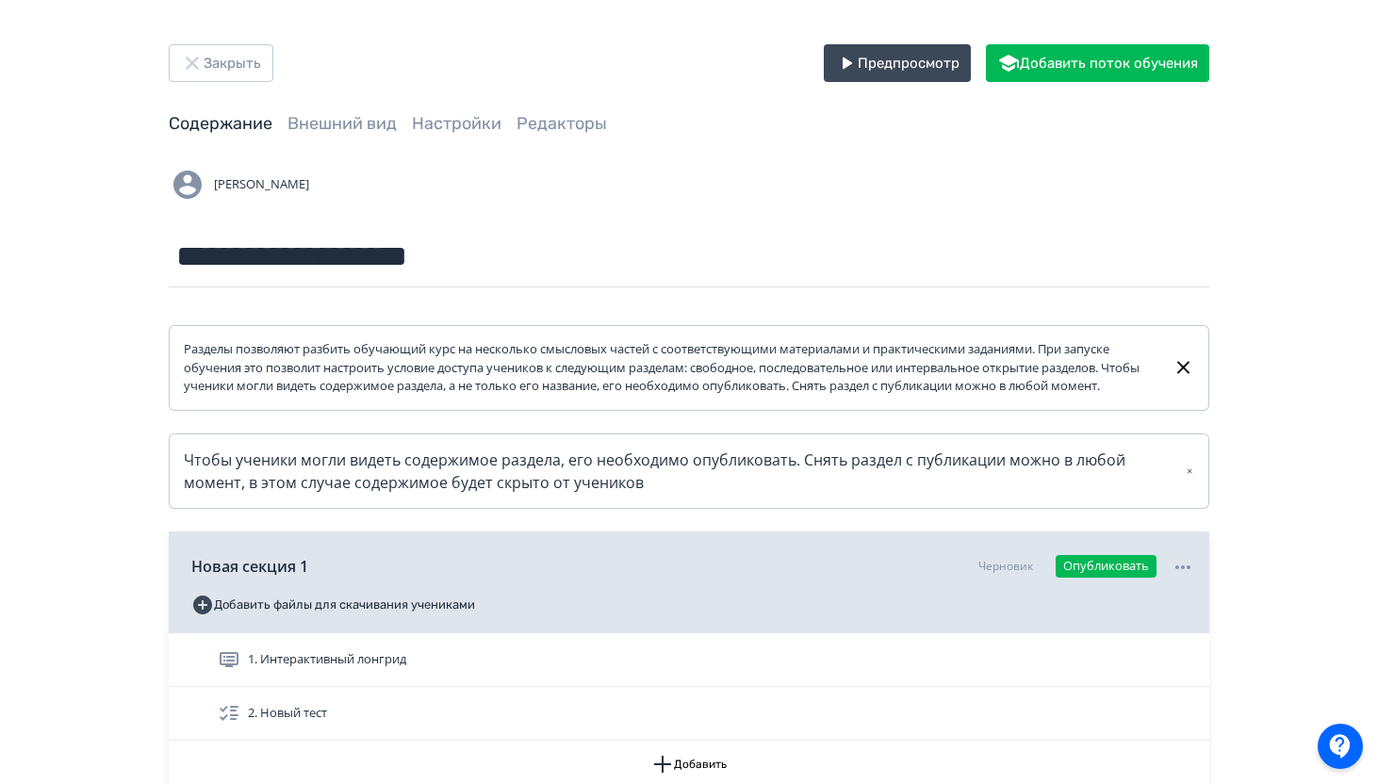
scroll to position [0, 0]
